Goal: Information Seeking & Learning: Learn about a topic

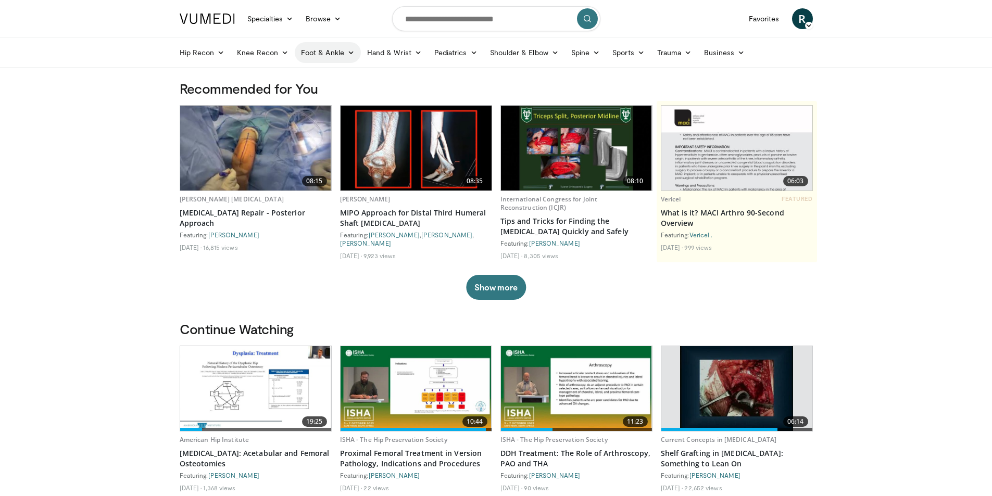
click at [345, 48] on link "Foot & Ankle" at bounding box center [328, 52] width 66 height 21
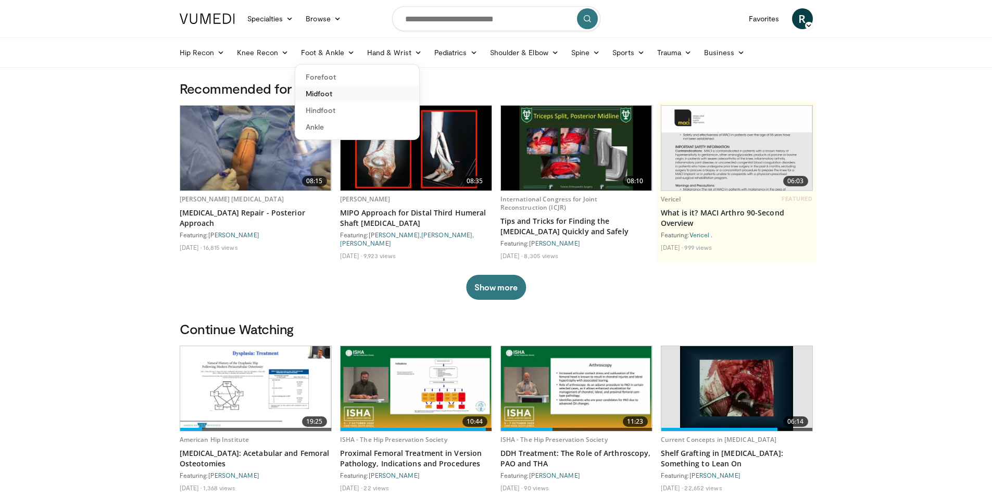
click at [328, 94] on link "Midfoot" at bounding box center [357, 93] width 124 height 17
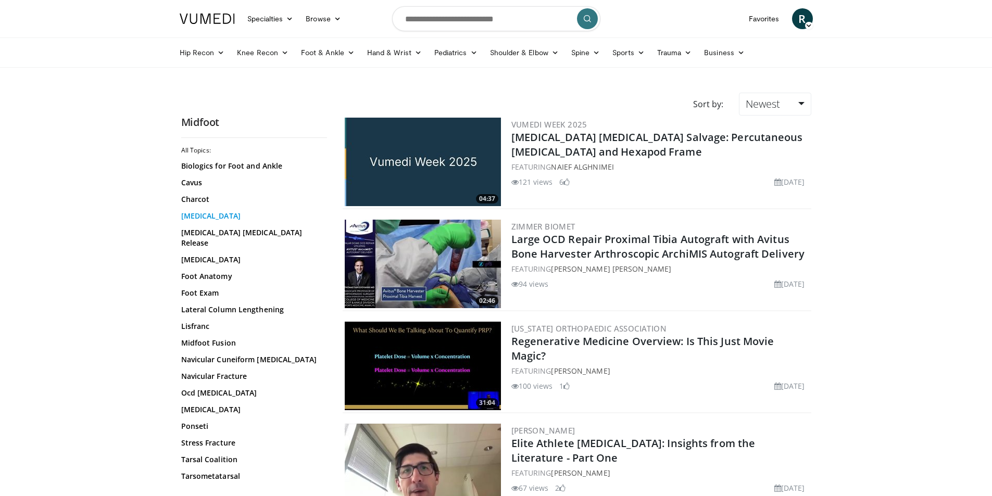
scroll to position [42, 0]
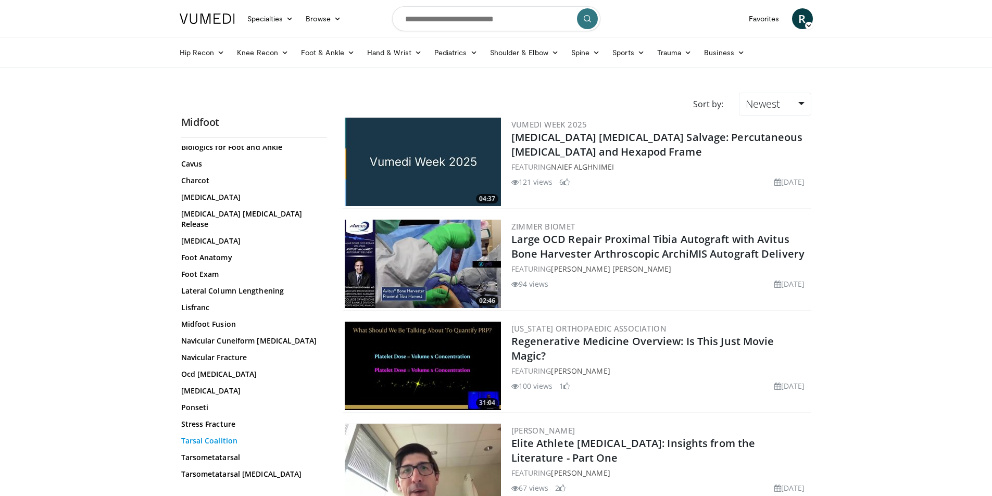
click at [206, 436] on link "Tarsal Coalition" at bounding box center [251, 441] width 141 height 10
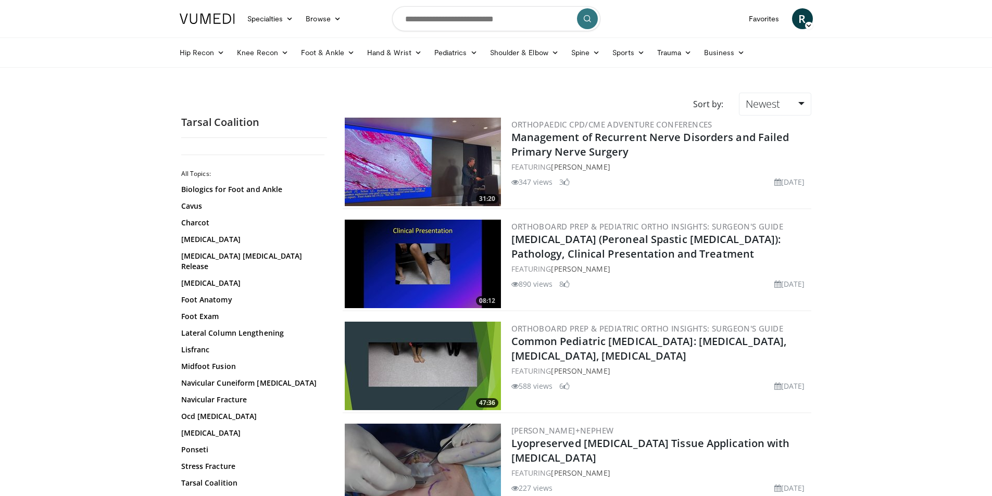
click at [802, 22] on span "R" at bounding box center [802, 18] width 21 height 21
click at [705, 134] on link "Logout" at bounding box center [750, 135] width 124 height 17
